Goal: Task Accomplishment & Management: Manage account settings

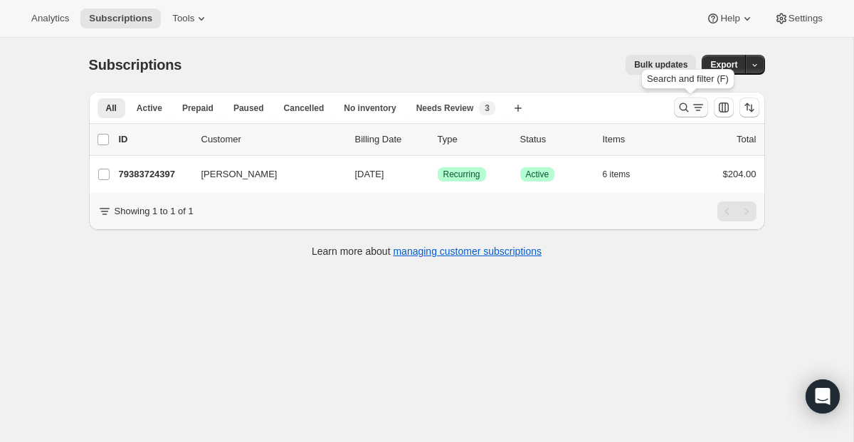
click at [679, 103] on icon "Search and filter results" at bounding box center [683, 107] width 14 height 14
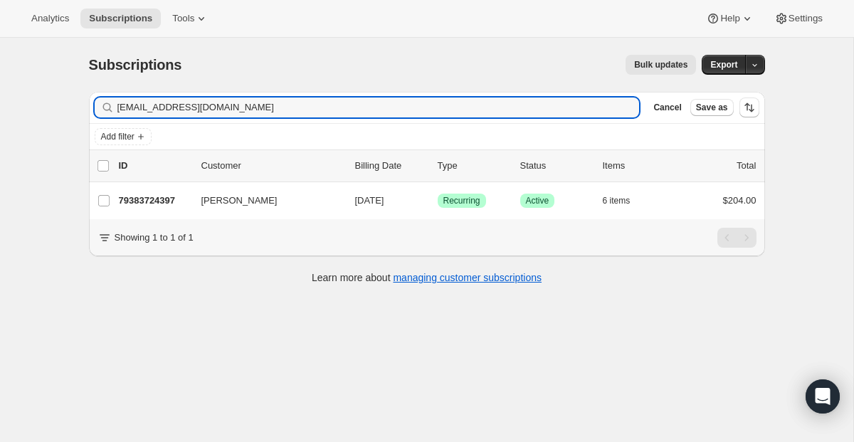
drag, startPoint x: 388, startPoint y: 114, endPoint x: 75, endPoint y: 60, distance: 318.3
click at [75, 60] on div "Subscriptions. This page is ready Subscriptions Bulk updates More actions Bulk …" at bounding box center [427, 168] width 710 height 261
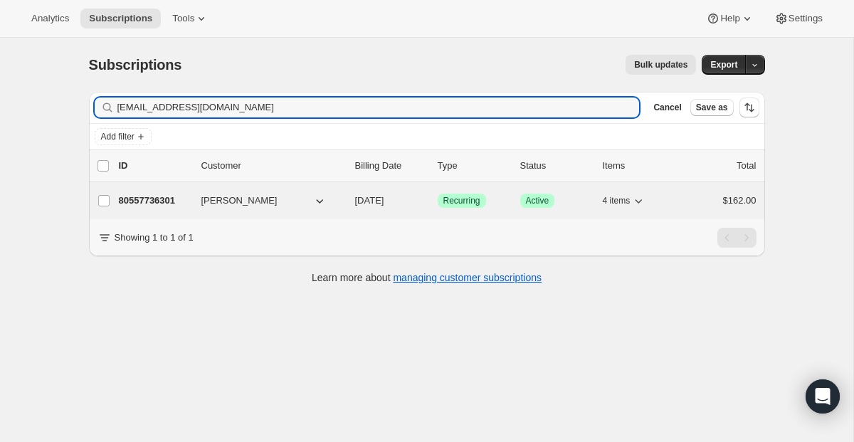
type input "[EMAIL_ADDRESS][DOMAIN_NAME]"
click at [448, 196] on span "Recurring" at bounding box center [461, 200] width 37 height 11
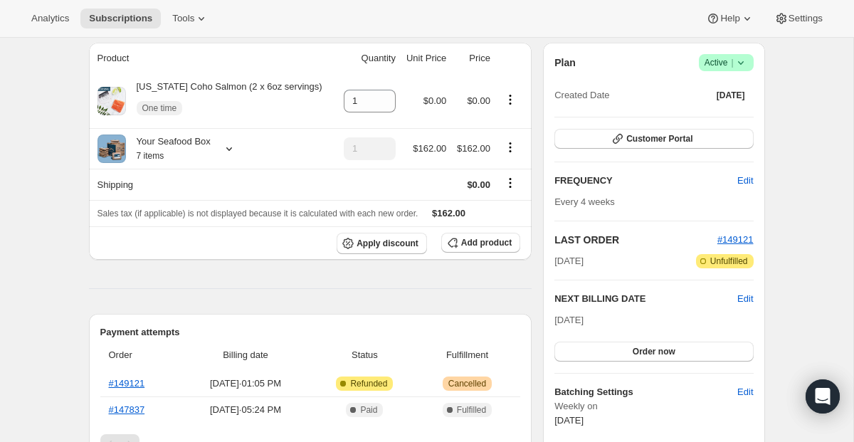
scroll to position [1, 0]
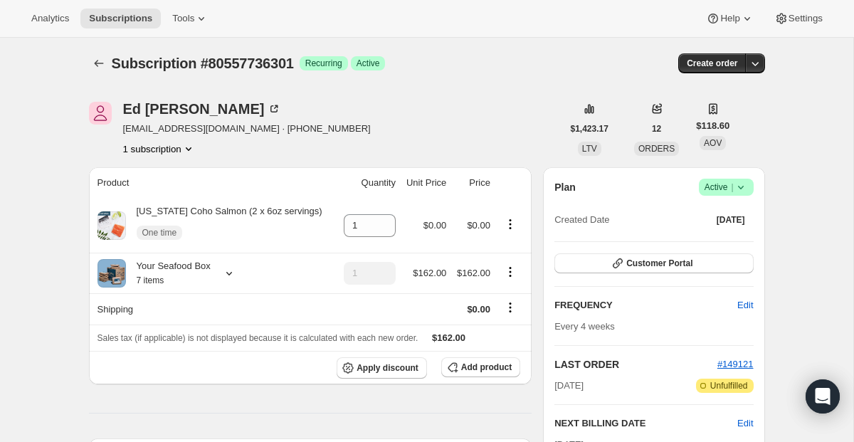
click at [708, 188] on span "Active |" at bounding box center [725, 187] width 43 height 14
click at [706, 233] on span "Cancel subscription" at bounding box center [720, 240] width 80 height 14
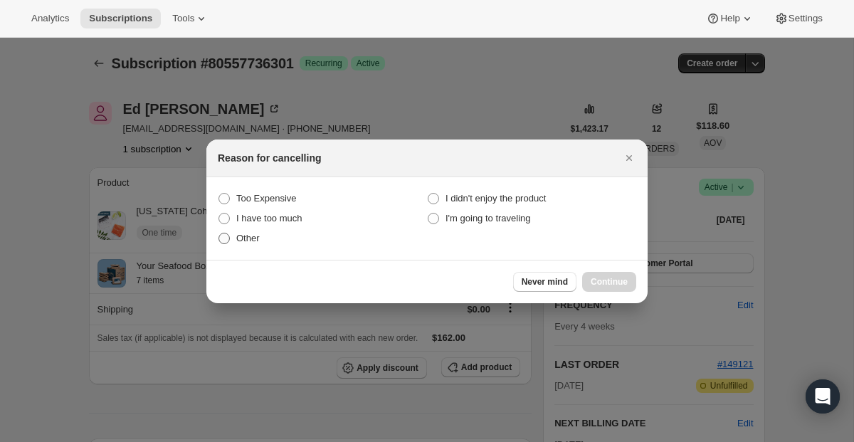
click at [248, 228] on label "Other" at bounding box center [322, 238] width 209 height 20
click at [219, 233] on input "Other" at bounding box center [218, 233] width 1 height 1
radio input "true"
click at [602, 278] on span "Continue" at bounding box center [608, 281] width 37 height 11
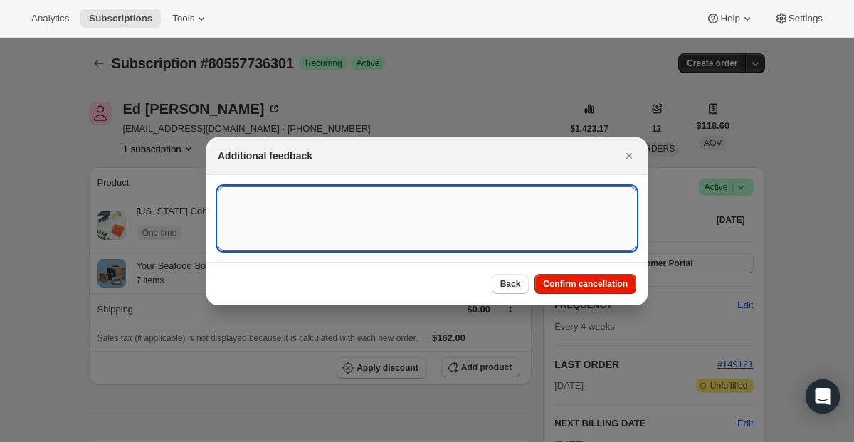
click at [346, 239] on textarea ":rlv:" at bounding box center [427, 218] width 418 height 64
paste textarea "I was notified of an order to be shipped that appears to be a subscription ( on…"
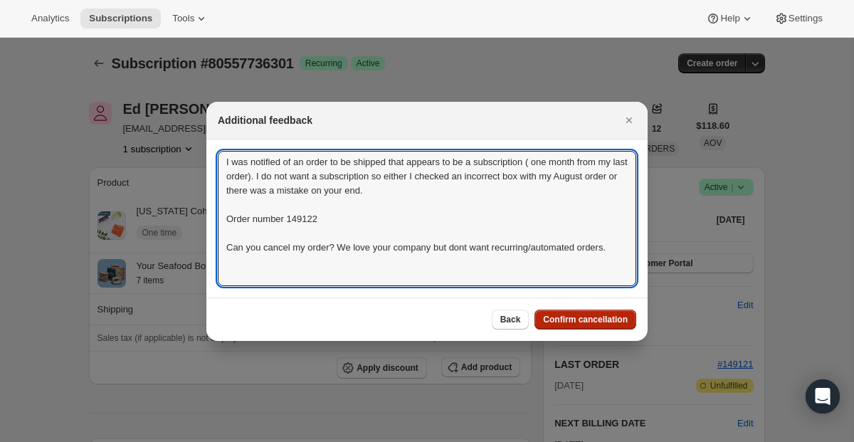
type textarea "I was notified of an order to be shipped that appears to be a subscription ( on…"
click at [555, 318] on span "Confirm cancellation" at bounding box center [585, 319] width 85 height 11
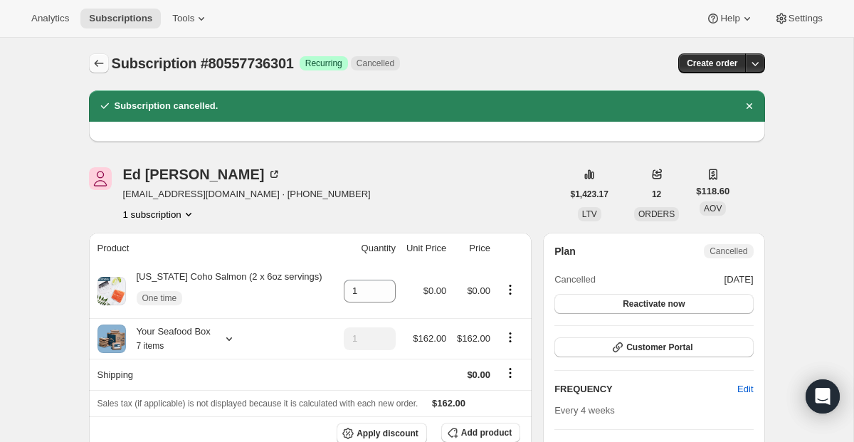
click at [101, 63] on icon "Subscriptions" at bounding box center [98, 63] width 9 height 7
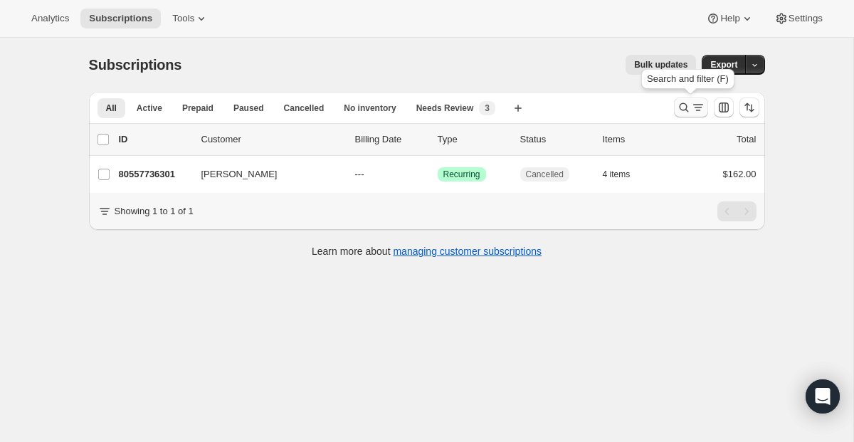
click at [684, 113] on icon "Search and filter results" at bounding box center [683, 107] width 14 height 14
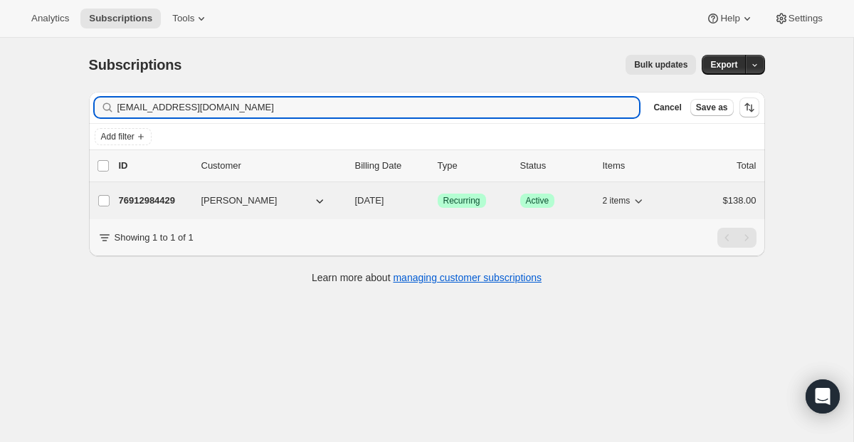
type input "[EMAIL_ADDRESS][DOMAIN_NAME]"
click at [460, 198] on span "Recurring" at bounding box center [461, 200] width 37 height 11
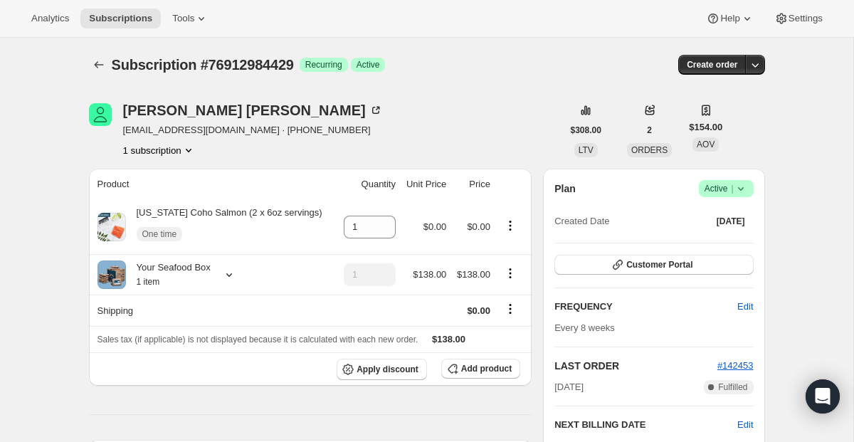
click at [720, 188] on span "Active |" at bounding box center [725, 188] width 43 height 14
click at [703, 244] on span "Cancel subscription" at bounding box center [720, 240] width 80 height 11
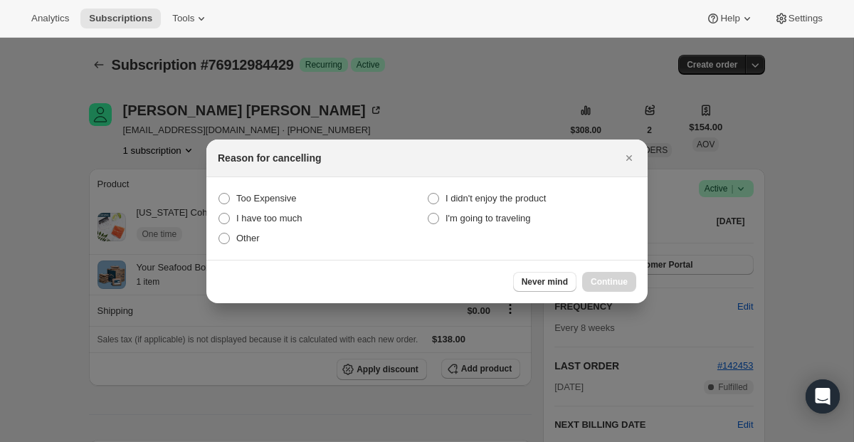
click at [252, 252] on section "Too Expensive I didn't enjoy the product I have too much I'm going to traveling…" at bounding box center [426, 218] width 441 height 83
click at [252, 245] on label "Other" at bounding box center [322, 238] width 209 height 20
click at [219, 233] on input "Other" at bounding box center [218, 233] width 1 height 1
radio input "true"
click at [622, 274] on button "Continue" at bounding box center [609, 282] width 54 height 20
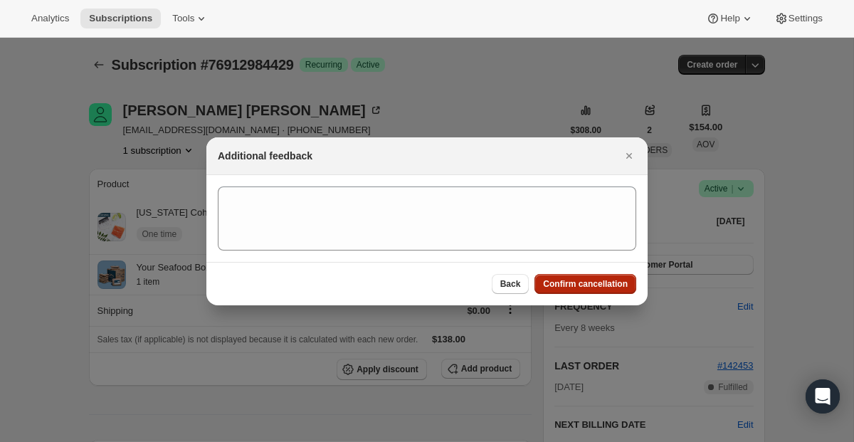
click at [622, 274] on button "Confirm cancellation" at bounding box center [585, 284] width 102 height 20
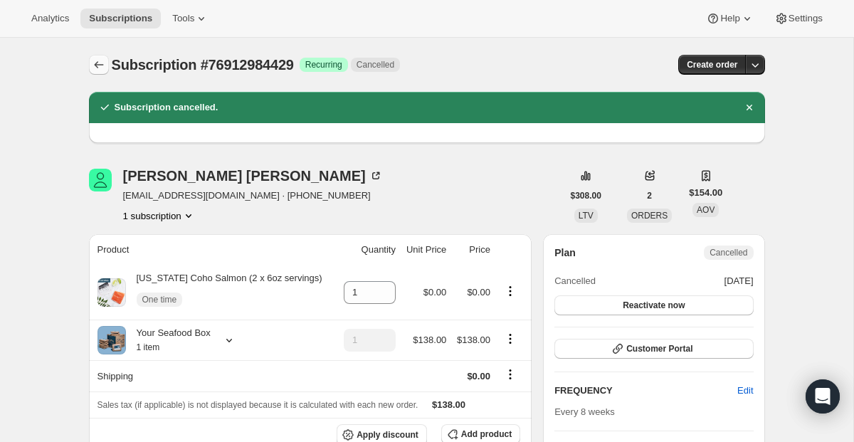
click at [96, 68] on icon "Subscriptions" at bounding box center [99, 65] width 14 height 14
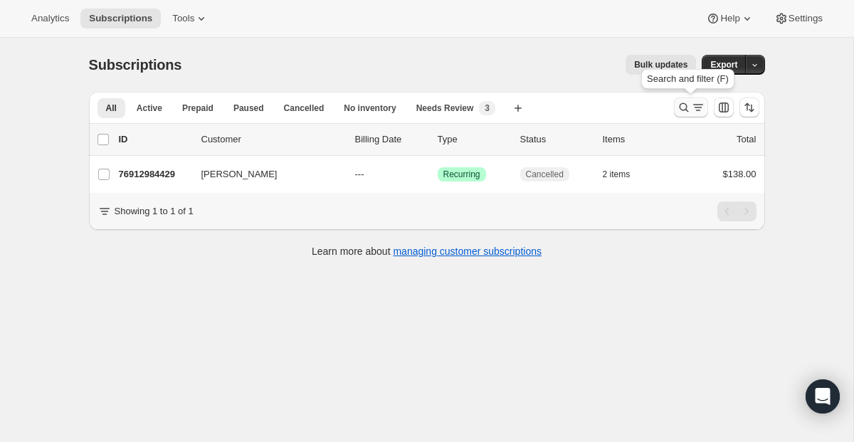
click at [684, 100] on button "Search and filter results" at bounding box center [691, 107] width 34 height 20
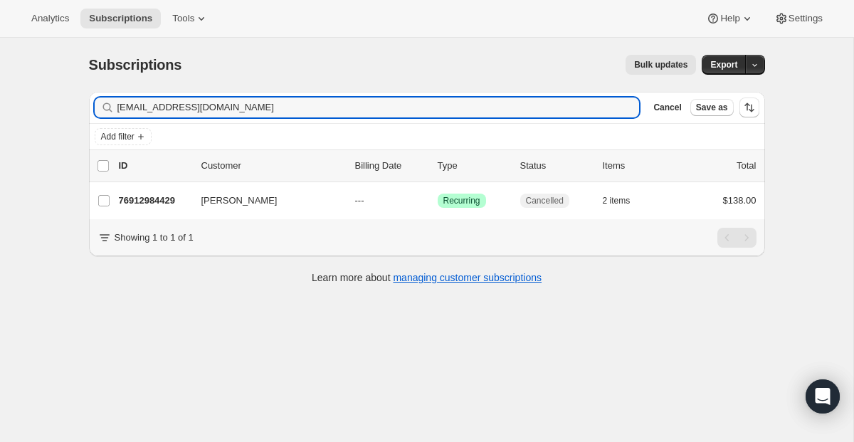
drag, startPoint x: 322, startPoint y: 113, endPoint x: 61, endPoint y: 68, distance: 265.0
click at [61, 68] on div "Subscriptions. This page is ready Subscriptions Bulk updates More actions Bulk …" at bounding box center [426, 259] width 853 height 442
type input "[EMAIL_ADDRESS][DOMAIN_NAME]"
